Goal: Transaction & Acquisition: Download file/media

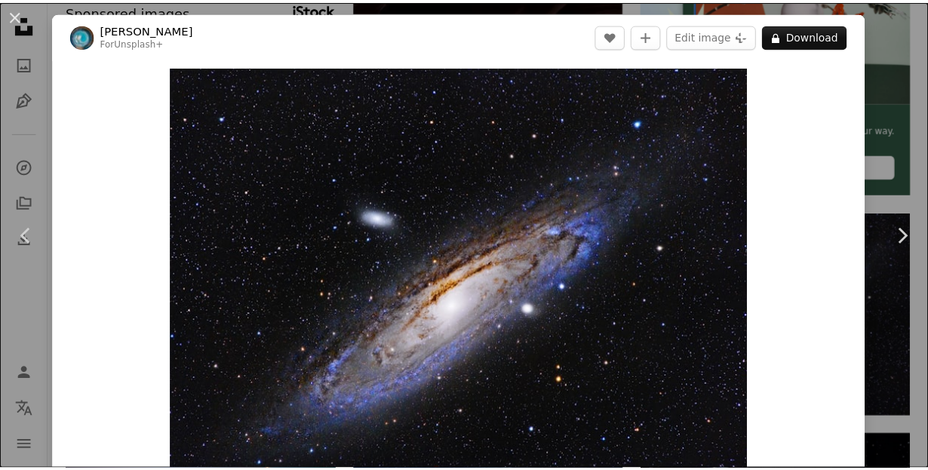
scroll to position [377, 0]
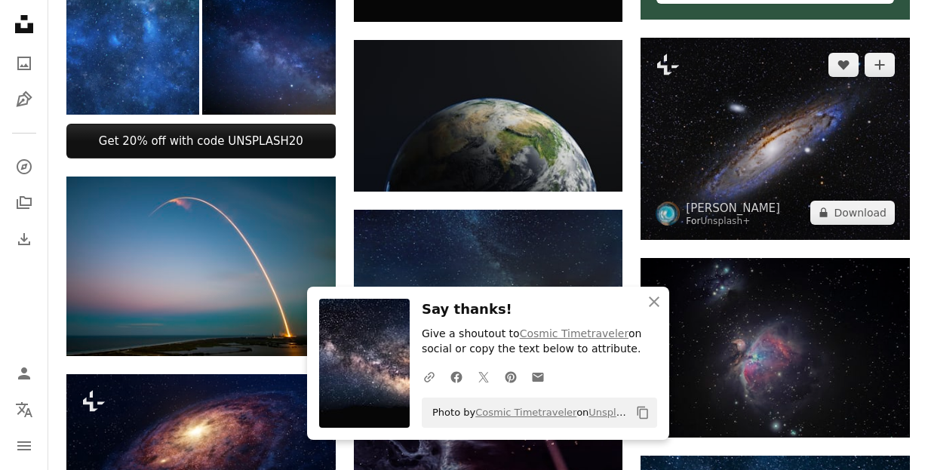
scroll to position [604, 0]
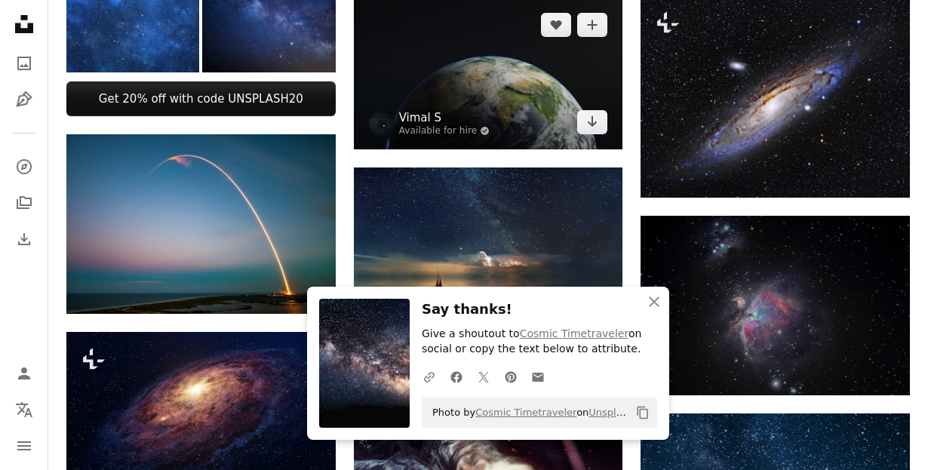
click at [444, 118] on link "Vimal S" at bounding box center [444, 117] width 91 height 15
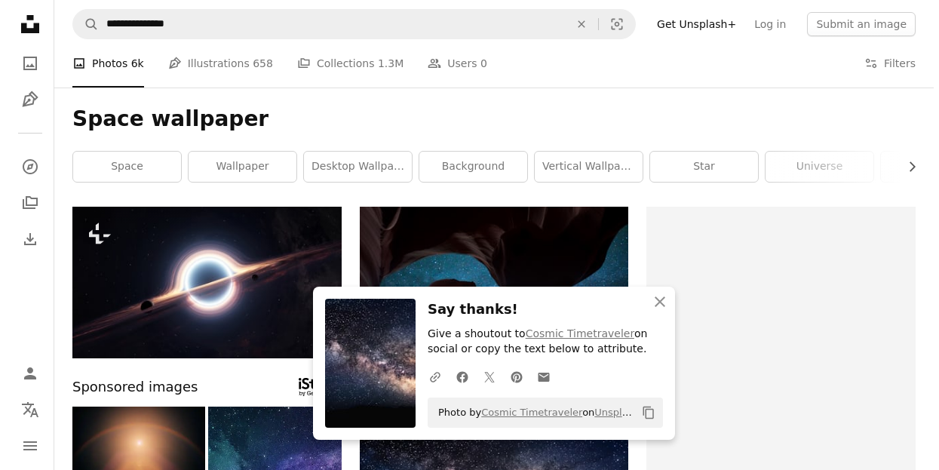
scroll to position [604, 0]
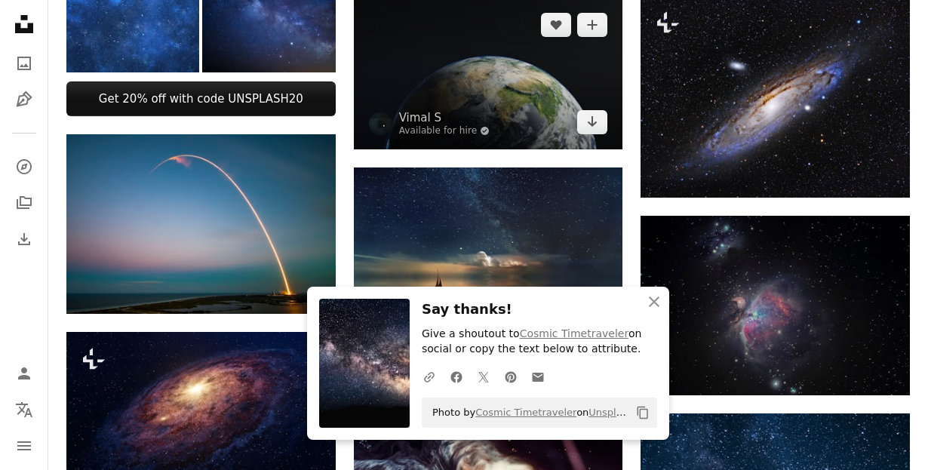
click at [493, 103] on img at bounding box center [488, 74] width 269 height 152
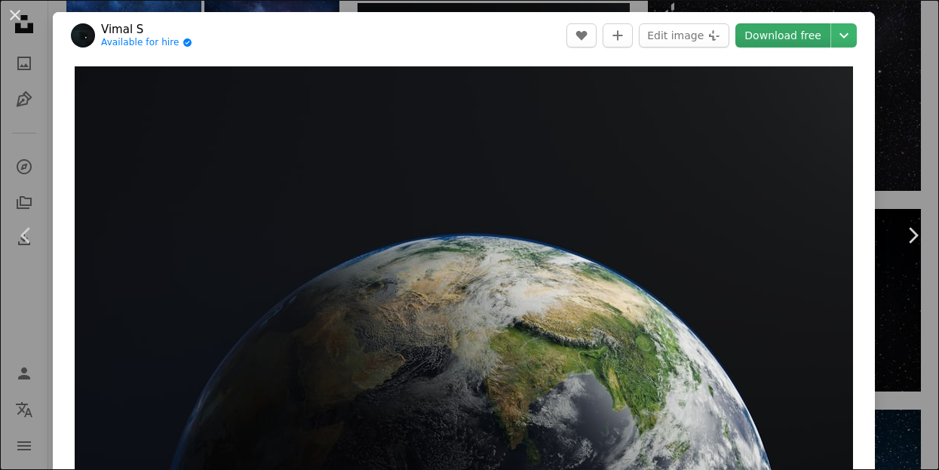
click at [770, 35] on link "Download free" at bounding box center [783, 35] width 95 height 24
